Goal: Information Seeking & Learning: Understand process/instructions

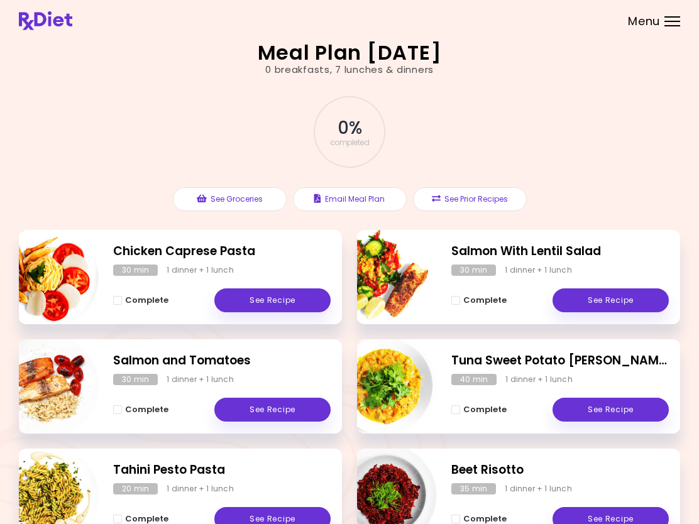
click at [119, 405] on span "Complete - Salmon and Tomatoes" at bounding box center [117, 409] width 9 height 9
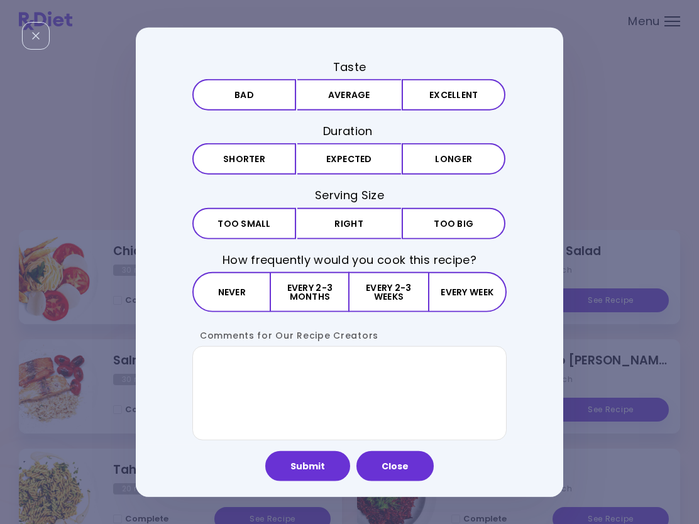
click at [452, 97] on button "Excellent" at bounding box center [454, 94] width 104 height 31
click at [352, 161] on button "Expected" at bounding box center [349, 158] width 104 height 31
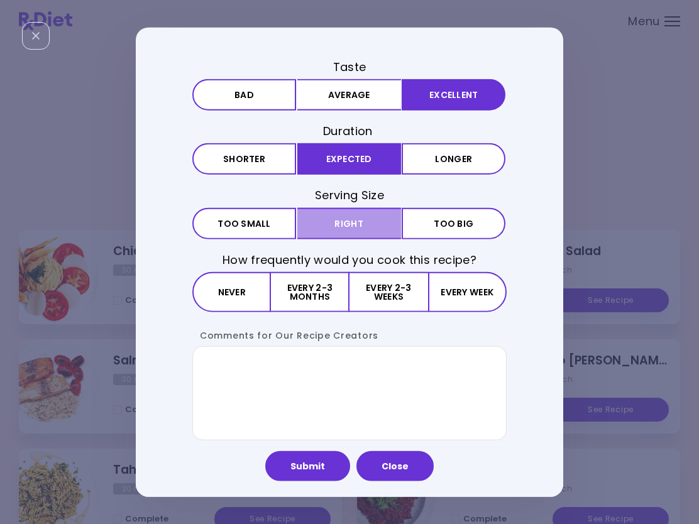
click at [361, 220] on button "Right" at bounding box center [349, 222] width 104 height 31
click at [468, 292] on button "Every week" at bounding box center [467, 291] width 79 height 40
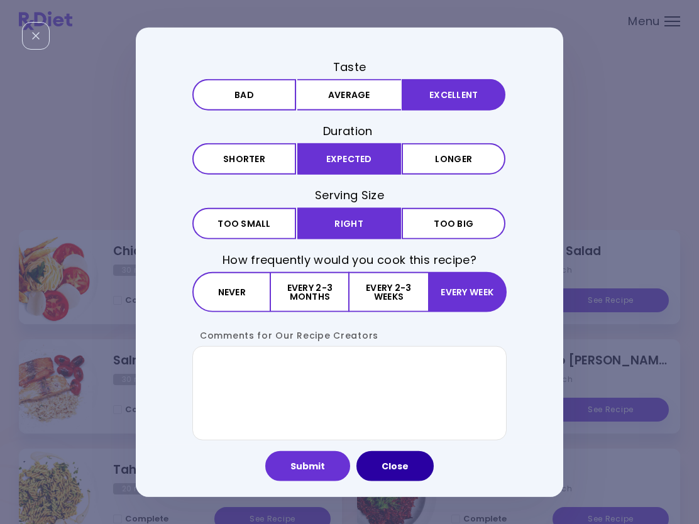
click at [395, 459] on button "Close" at bounding box center [394, 466] width 77 height 30
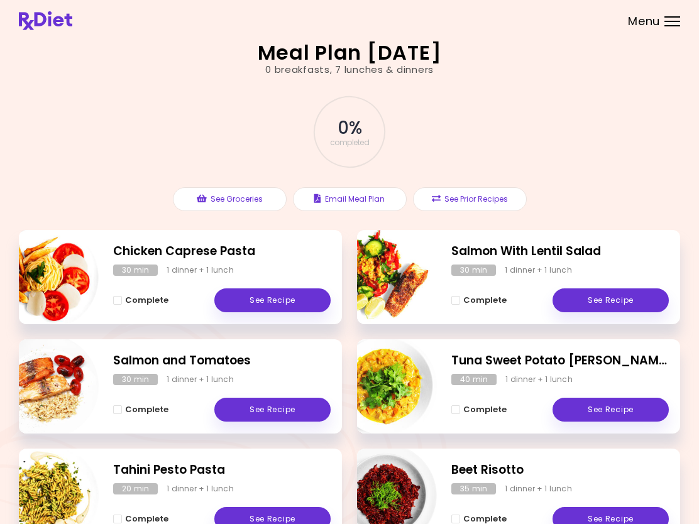
click at [275, 297] on link "See Recipe" at bounding box center [272, 300] width 116 height 24
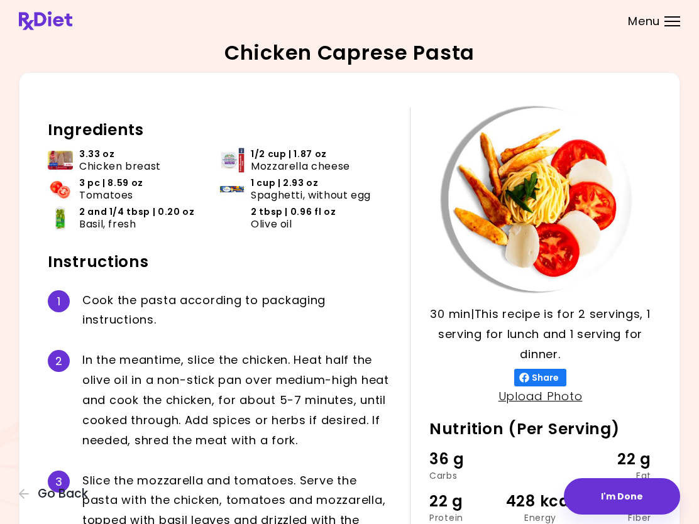
click at [4, 292] on div "Chicken Caprese Pasta 30 min 30 min | This recipe is for 2 servings, 1 serving …" at bounding box center [349, 319] width 699 height 638
